Goal: Information Seeking & Learning: Learn about a topic

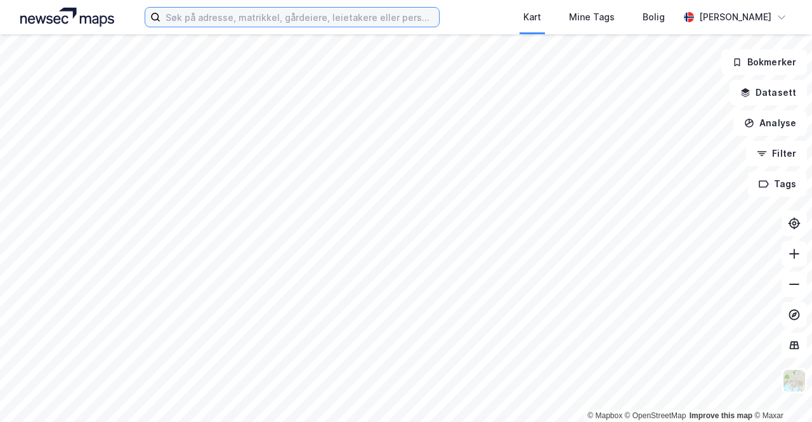
click at [407, 16] on input at bounding box center [300, 17] width 279 height 19
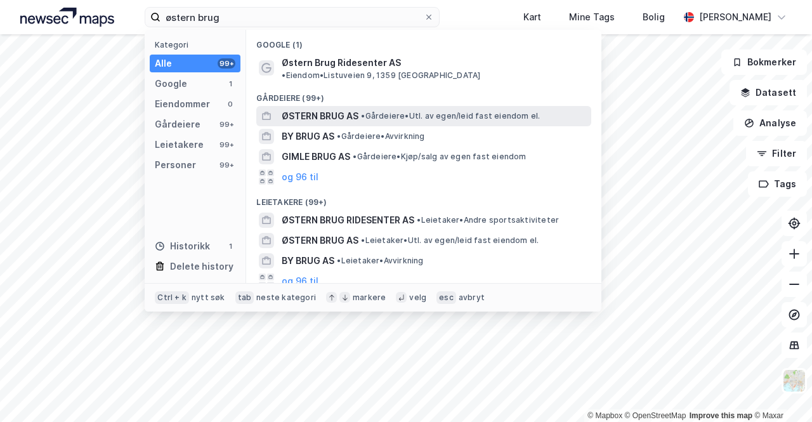
click at [320, 108] on span "ØSTERN BRUG AS" at bounding box center [320, 115] width 77 height 15
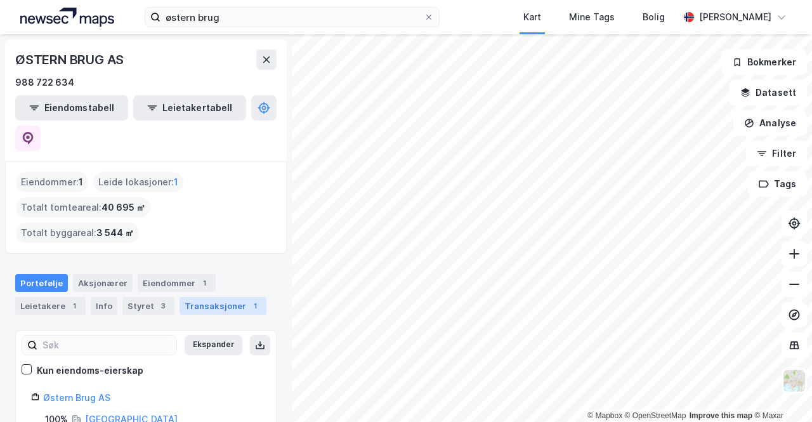
click at [204, 297] on div "Transaksjoner 1" at bounding box center [223, 306] width 87 height 18
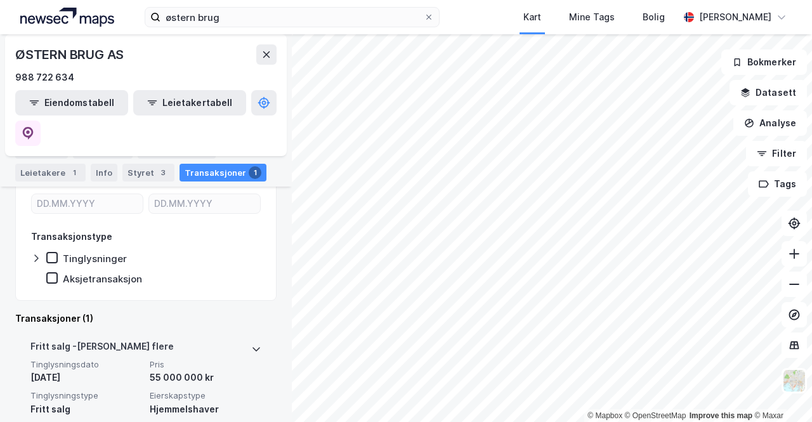
scroll to position [228, 0]
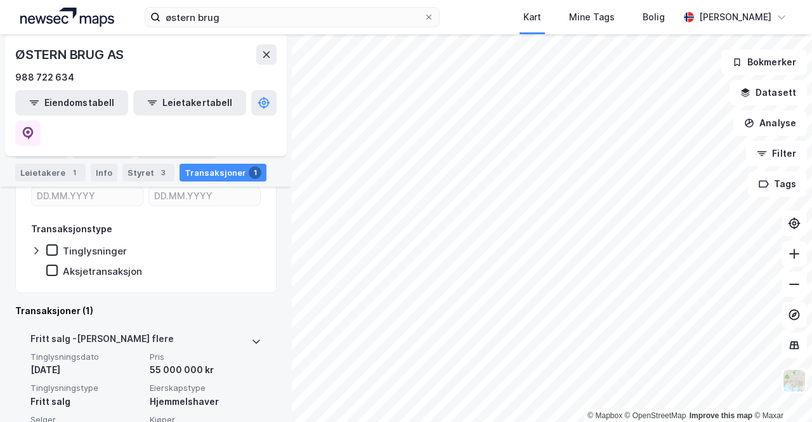
click at [251, 336] on icon at bounding box center [256, 341] width 10 height 10
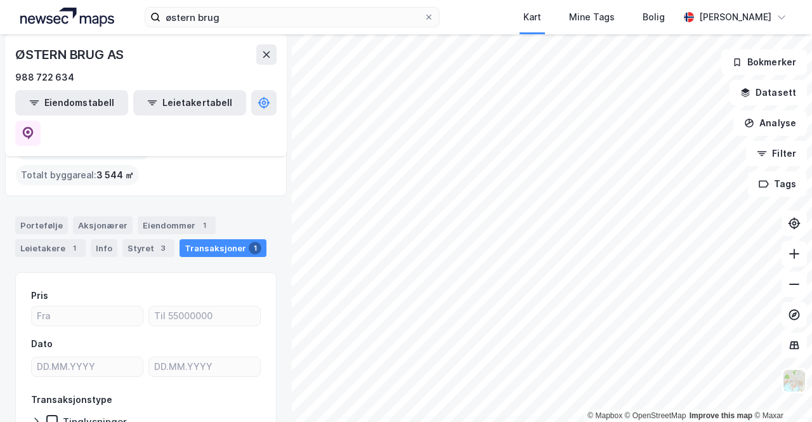
scroll to position [57, 0]
click at [155, 217] on div "Eiendommer 1" at bounding box center [177, 226] width 78 height 18
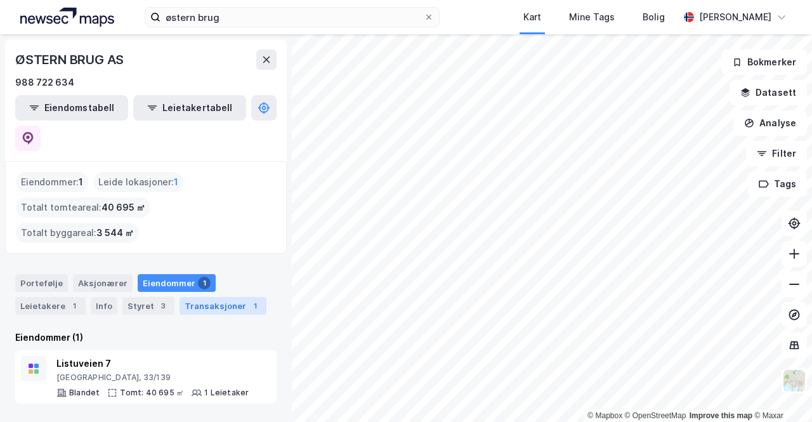
click at [206, 297] on div "Transaksjoner 1" at bounding box center [223, 306] width 87 height 18
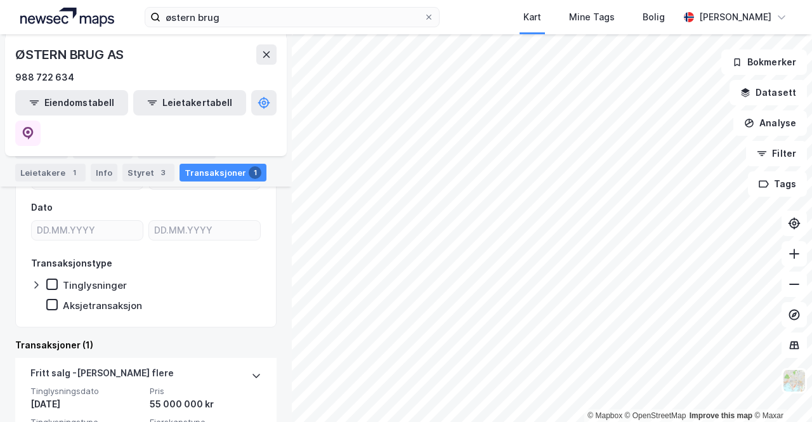
scroll to position [228, 0]
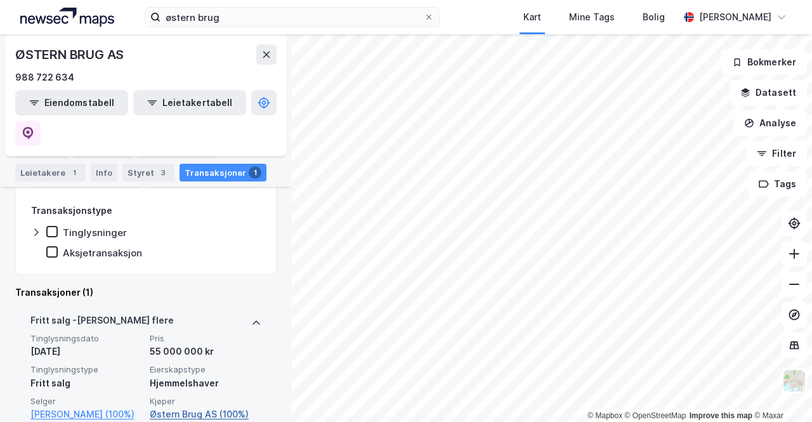
scroll to position [262, 0]
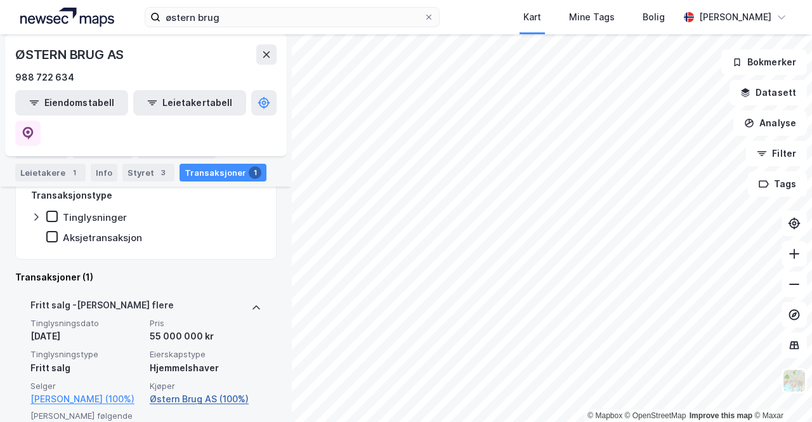
click at [199, 391] on link "Østern Brug AS (100%)" at bounding box center [206, 398] width 112 height 15
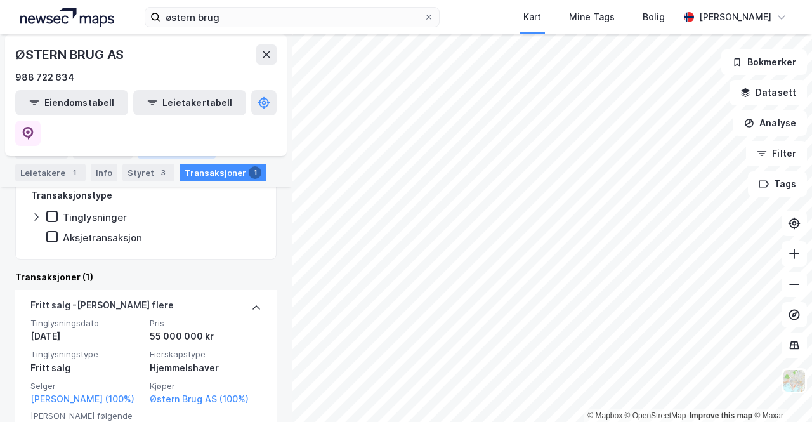
click at [156, 151] on div "Eiendommer 1" at bounding box center [177, 150] width 78 height 18
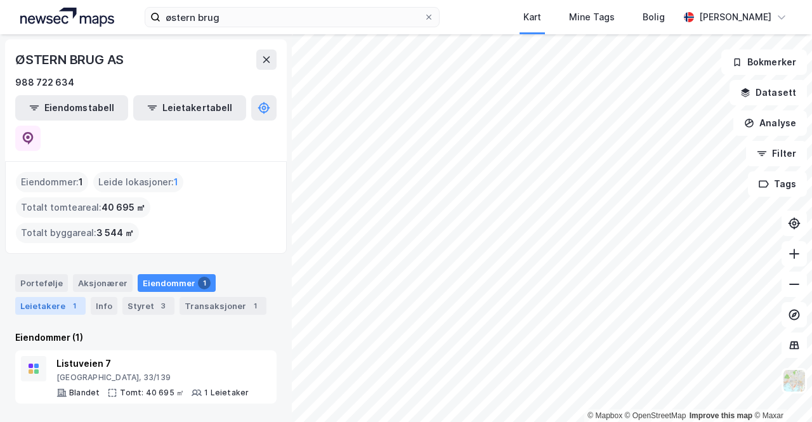
click at [34, 297] on div "Leietakere 1" at bounding box center [50, 306] width 70 height 18
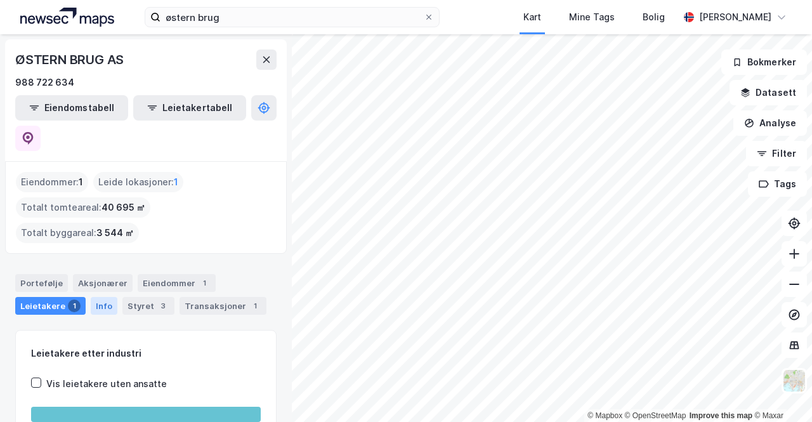
click at [100, 297] on div "Info" at bounding box center [104, 306] width 27 height 18
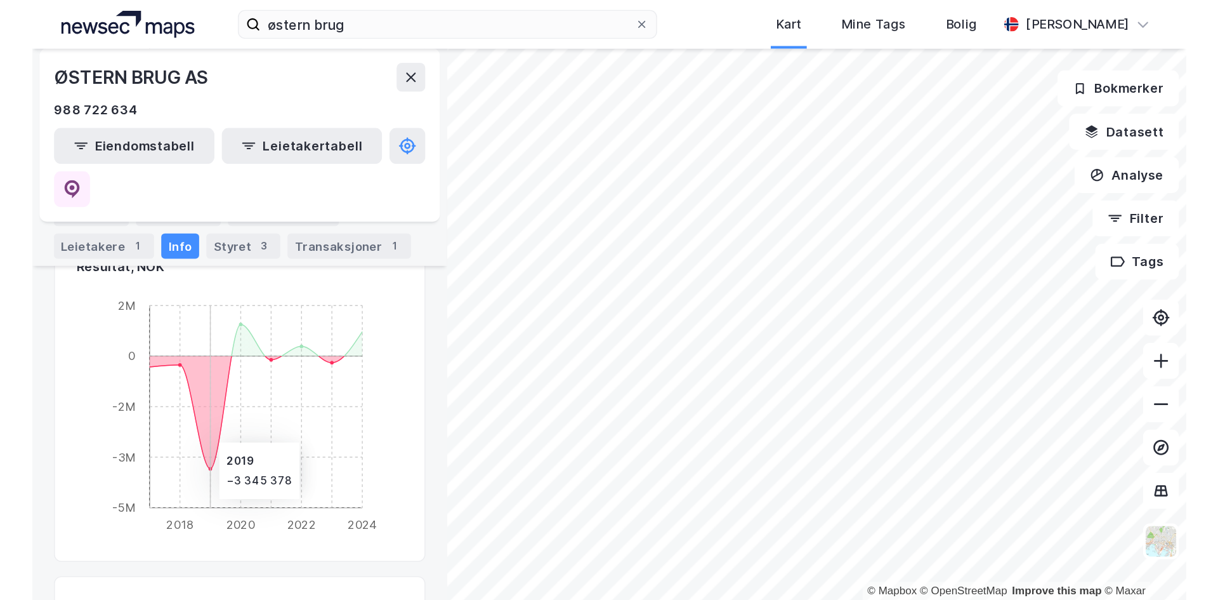
scroll to position [803, 0]
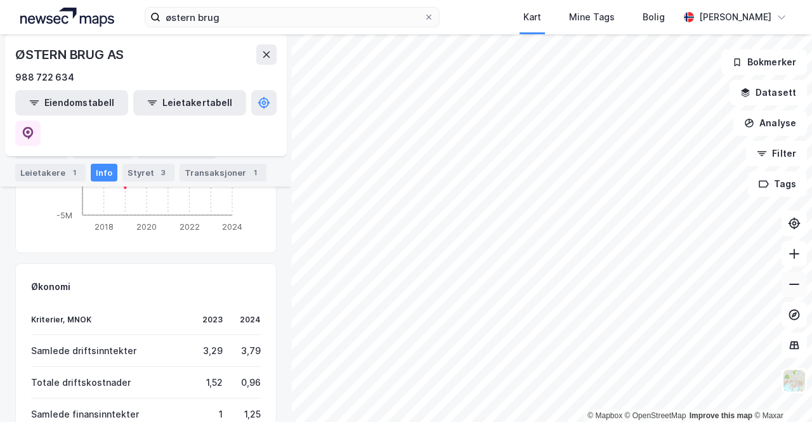
click at [798, 285] on icon at bounding box center [794, 284] width 13 height 13
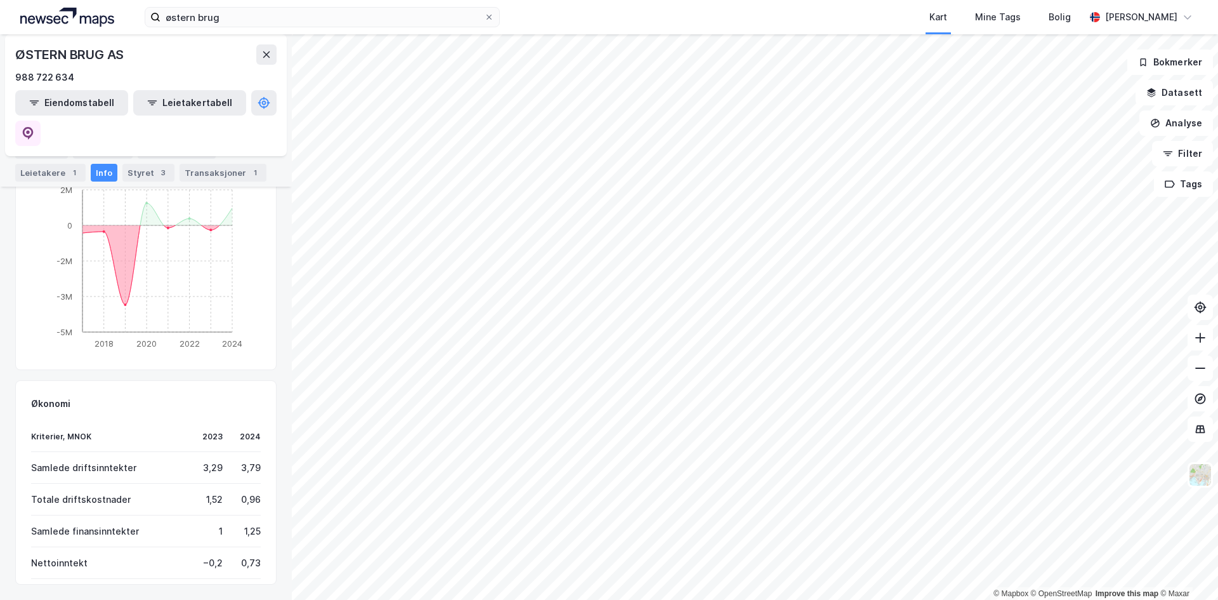
scroll to position [628, 0]
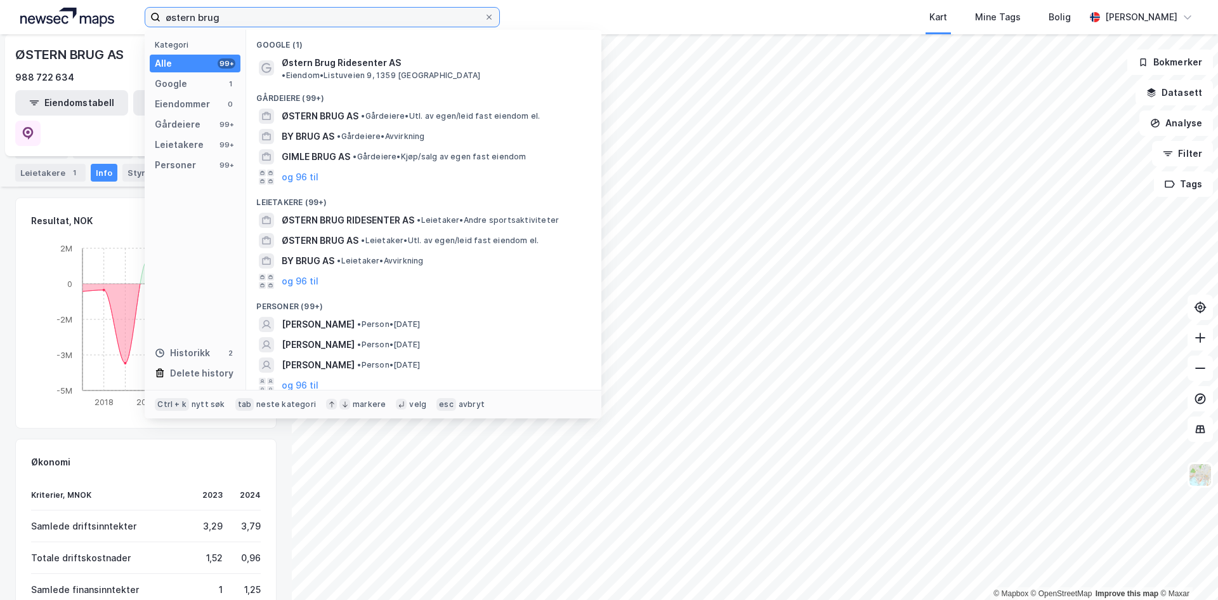
drag, startPoint x: 305, startPoint y: 22, endPoint x: 103, endPoint y: 37, distance: 202.3
click at [104, 32] on div "østern brug Kategori Alle 99+ Google 1 Eiendommer 0 Gårdeiere 99+ Leietakere 99…" at bounding box center [609, 17] width 1218 height 34
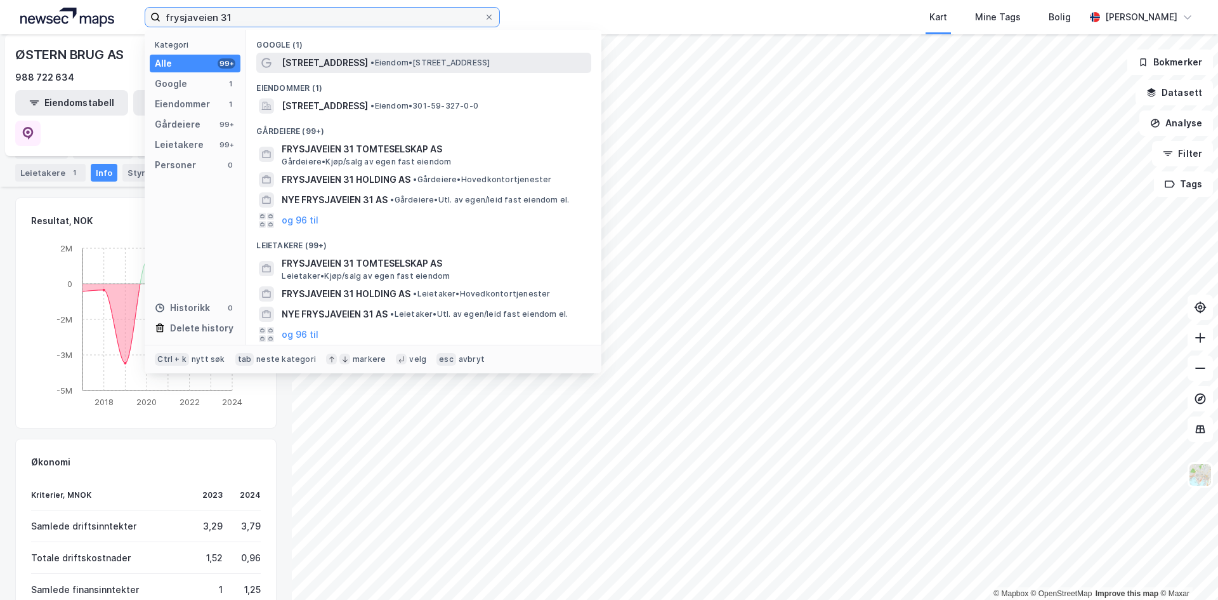
type input "frysjaveien 31"
click at [329, 59] on span "[STREET_ADDRESS]" at bounding box center [325, 62] width 86 height 15
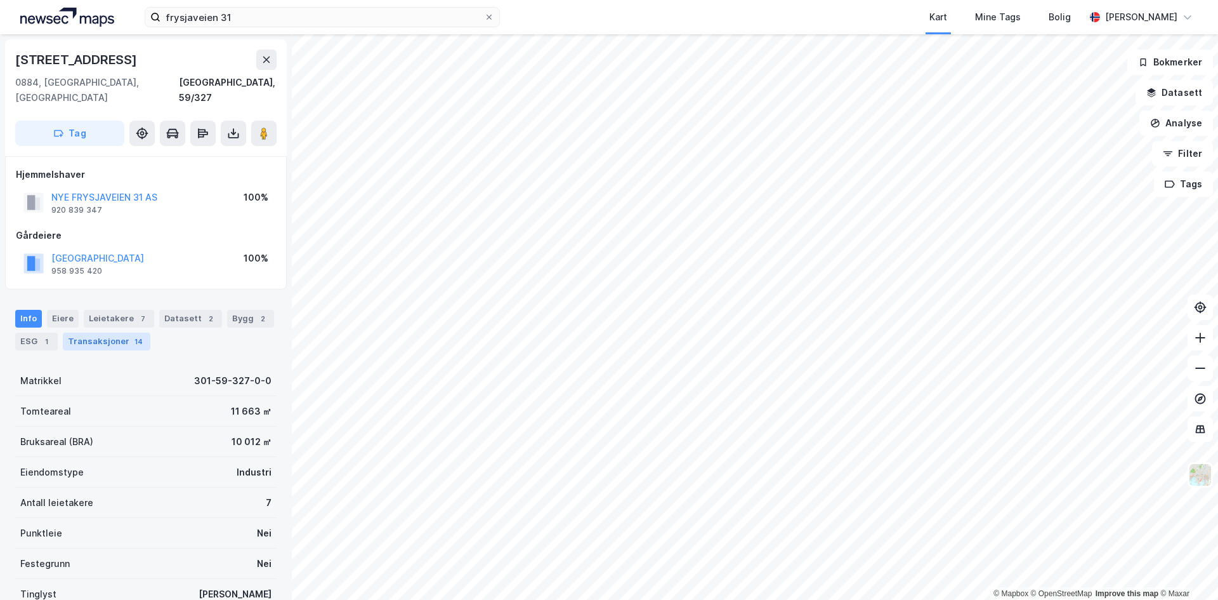
click at [95, 332] on div "Transaksjoner 14" at bounding box center [107, 341] width 88 height 18
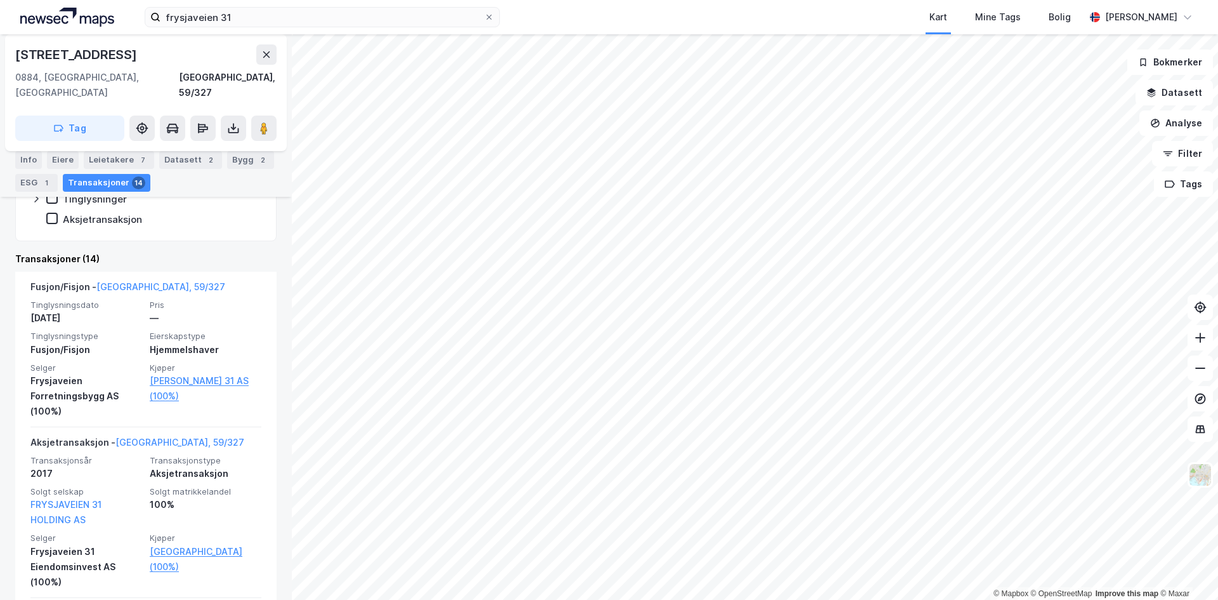
scroll to position [317, 0]
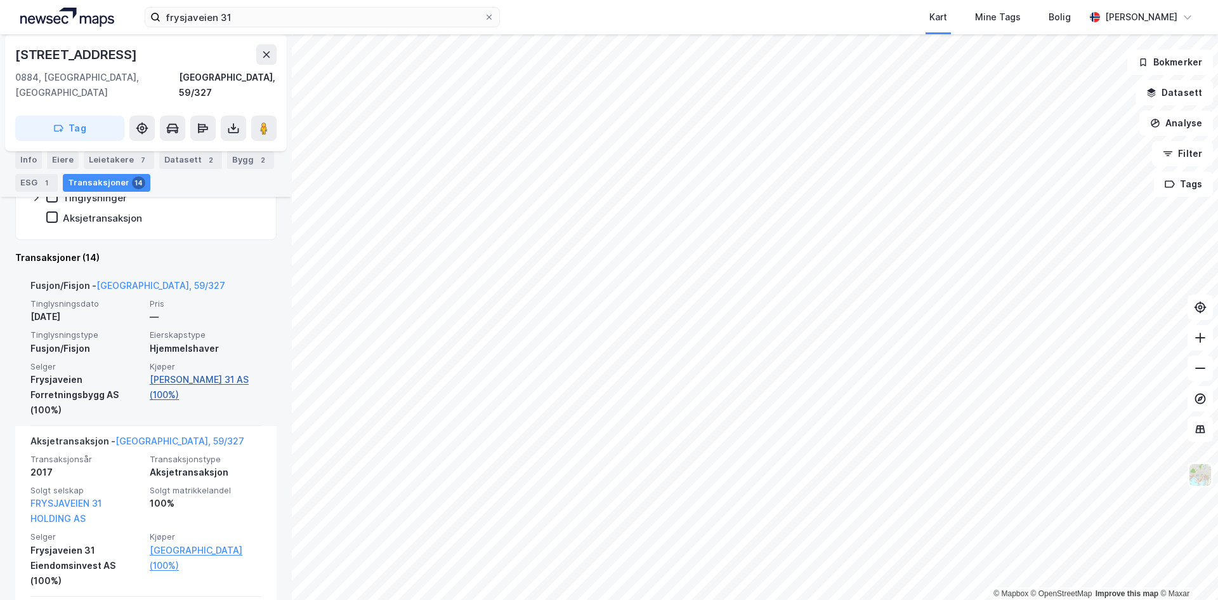
click at [169, 372] on link "[PERSON_NAME] 31 AS (100%)" at bounding box center [206, 387] width 112 height 30
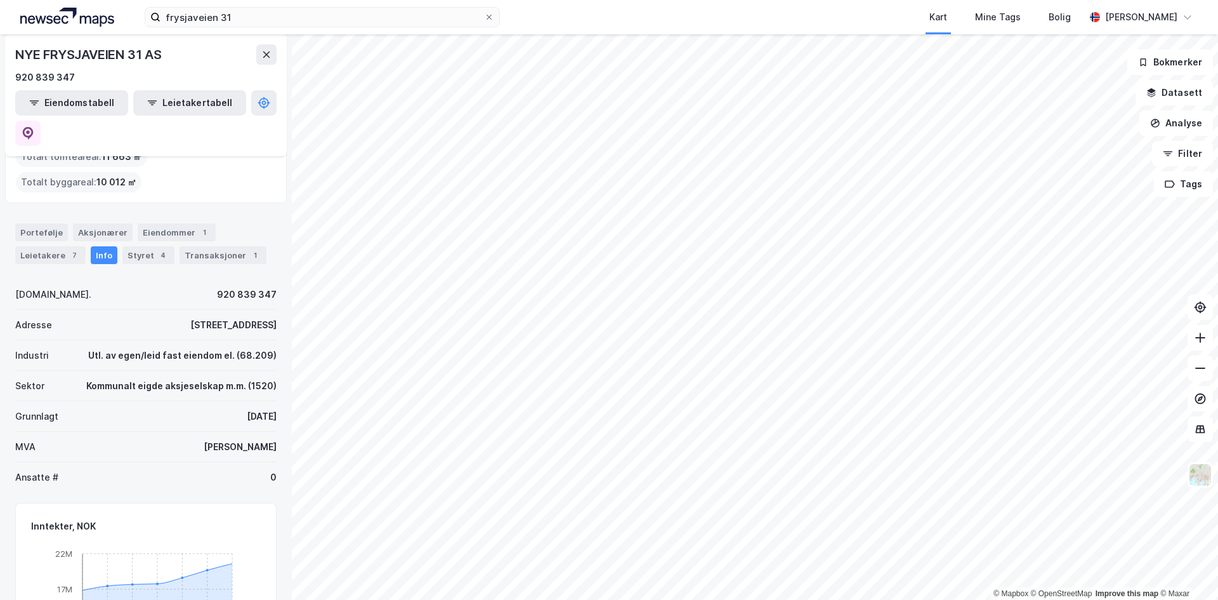
scroll to position [63, 0]
